Goal: Task Accomplishment & Management: Manage account settings

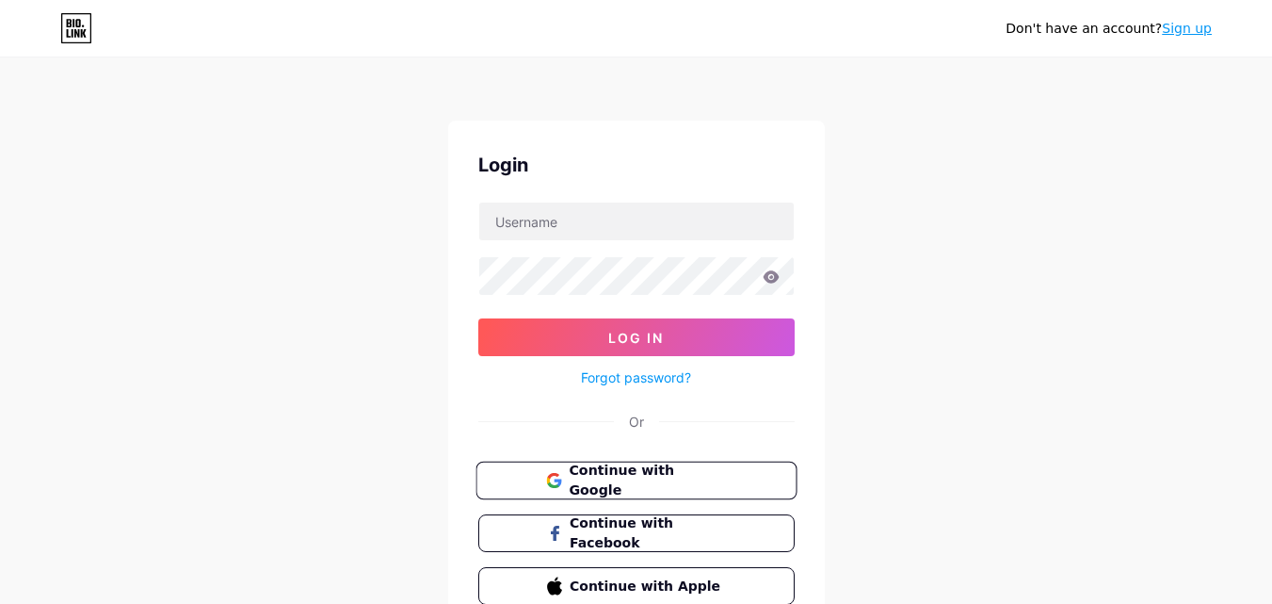
click at [778, 483] on button "Continue with Google" at bounding box center [636, 480] width 321 height 39
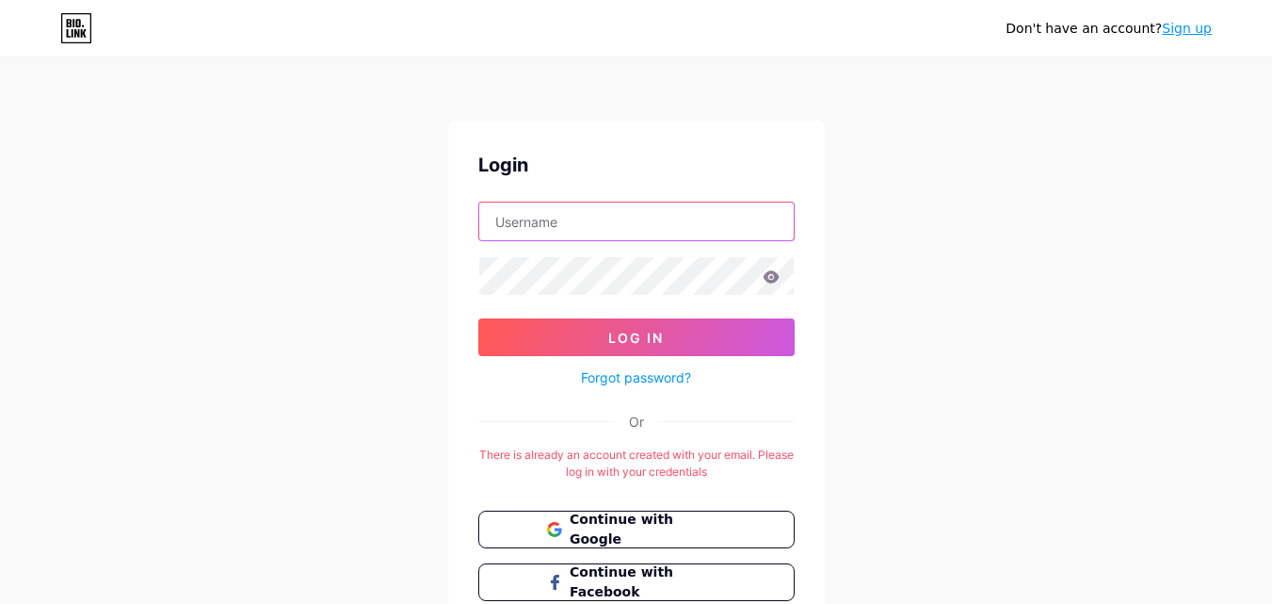
click at [590, 221] on input "text" at bounding box center [636, 221] width 315 height 38
click at [653, 545] on button "Continue with Google" at bounding box center [636, 529] width 321 height 39
click at [529, 522] on button "Continue with Google" at bounding box center [636, 529] width 321 height 39
click at [578, 527] on span "Continue with Google" at bounding box center [647, 529] width 157 height 40
